Goal: Transaction & Acquisition: Purchase product/service

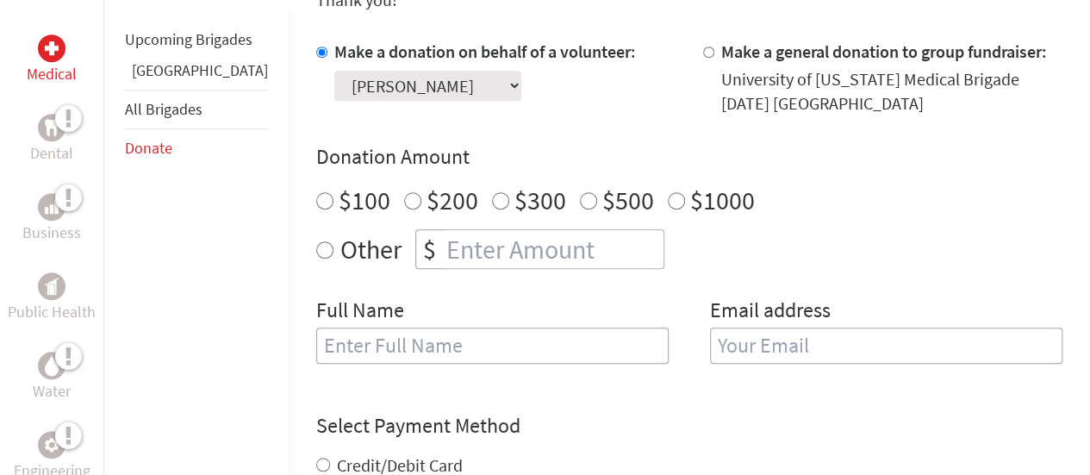
scroll to position [551, 0]
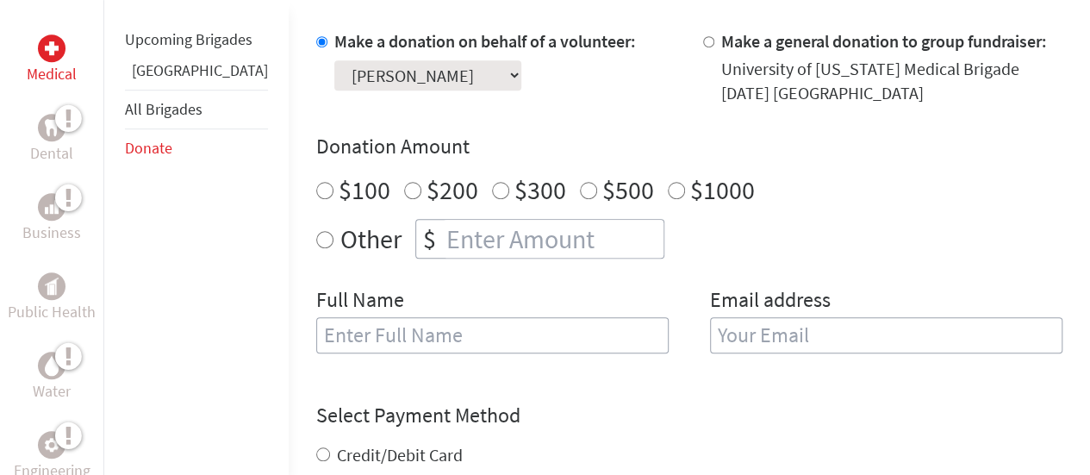
click at [404, 182] on input "$200" at bounding box center [412, 190] width 17 height 17
radio input "true"
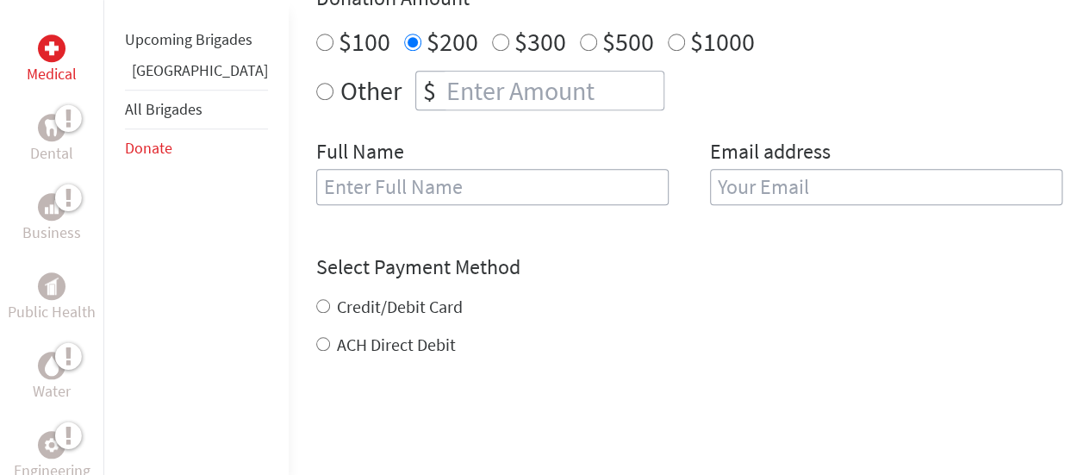
scroll to position [665, 0]
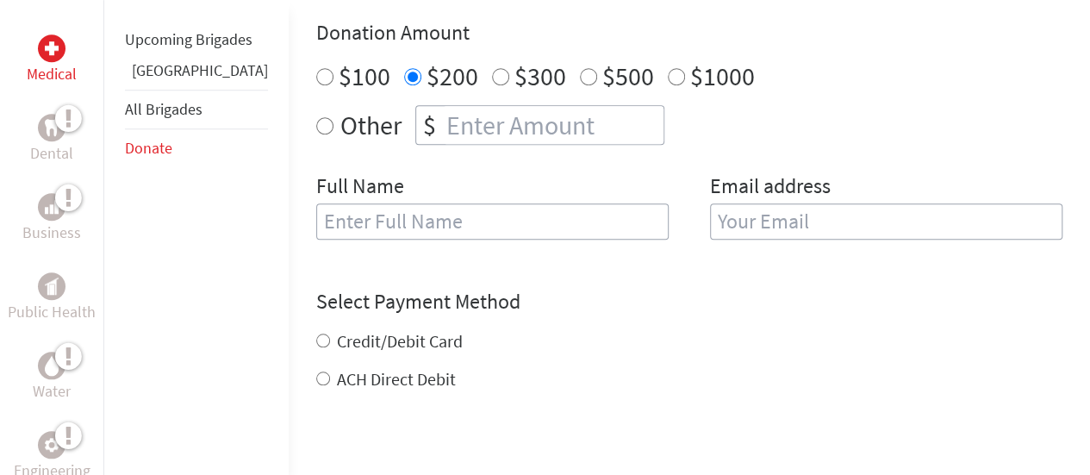
click at [345, 203] on input "text" at bounding box center [492, 221] width 352 height 36
type input "[PERSON_NAME]"
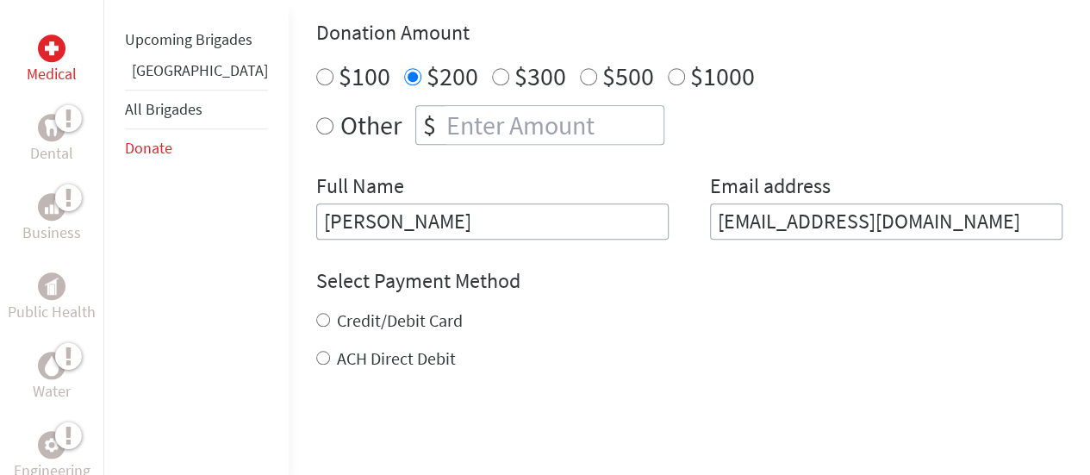
drag, startPoint x: 918, startPoint y: 197, endPoint x: 684, endPoint y: 197, distance: 234.3
click at [710, 203] on input "[EMAIL_ADDRESS][DOMAIN_NAME]" at bounding box center [886, 221] width 352 height 36
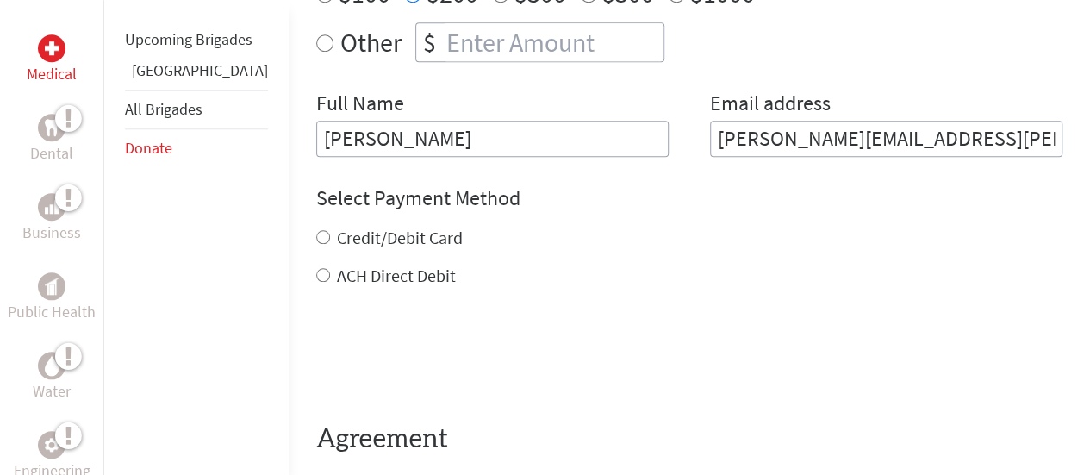
type input "[PERSON_NAME][EMAIL_ADDRESS][PERSON_NAME][DOMAIN_NAME]"
click at [316, 230] on input "Credit/Debit Card" at bounding box center [323, 237] width 14 height 14
radio input "true"
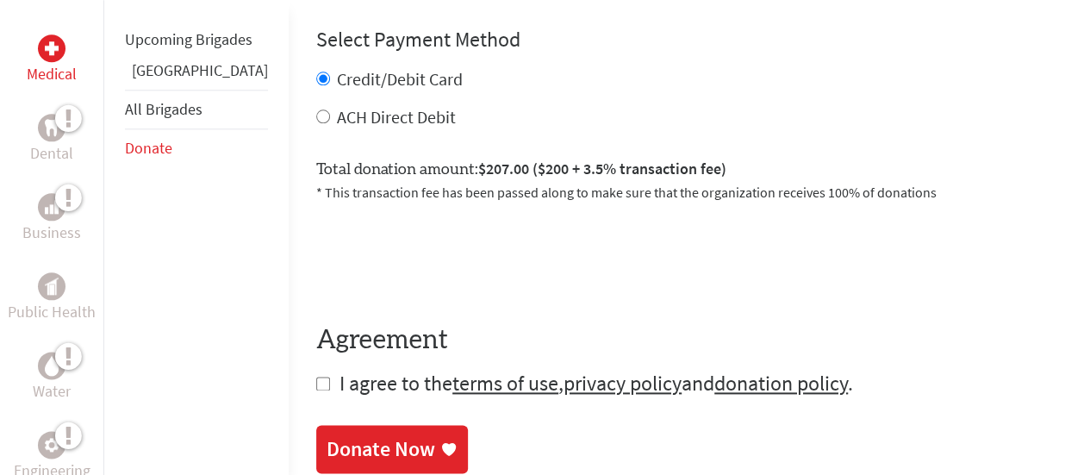
scroll to position [1057, 0]
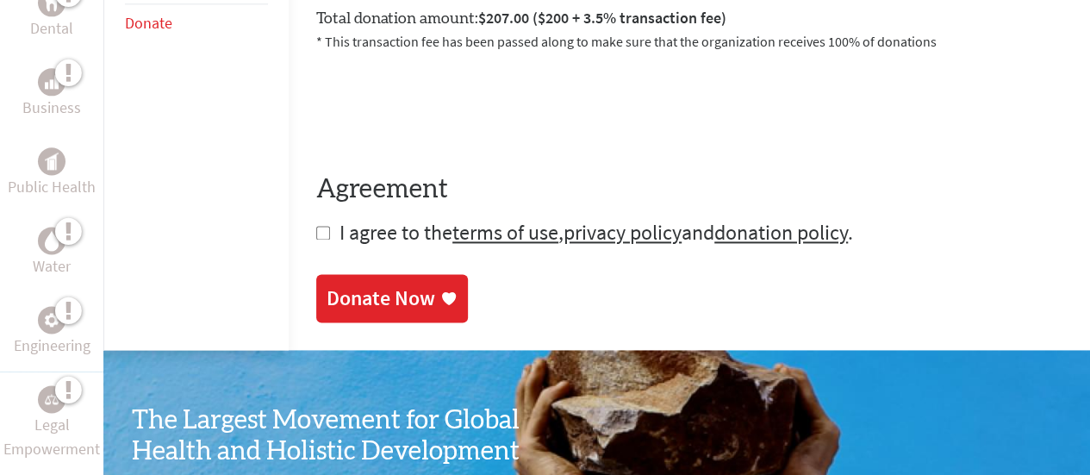
click at [316, 226] on input "checkbox" at bounding box center [323, 233] width 14 height 14
checkbox input "true"
click at [326, 284] on div "Donate Now" at bounding box center [380, 298] width 109 height 28
